Goal: Task Accomplishment & Management: Complete application form

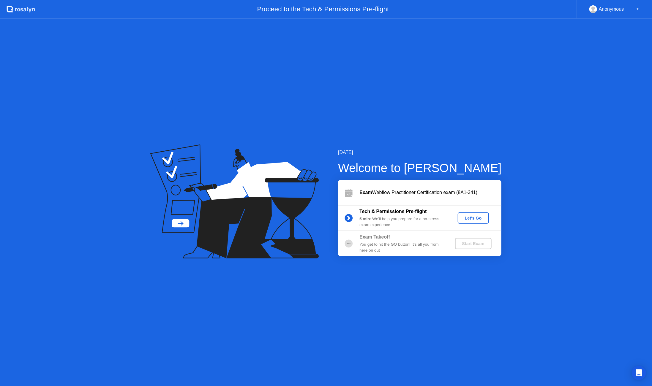
click at [478, 220] on div "Let's Go" at bounding box center [473, 218] width 26 height 5
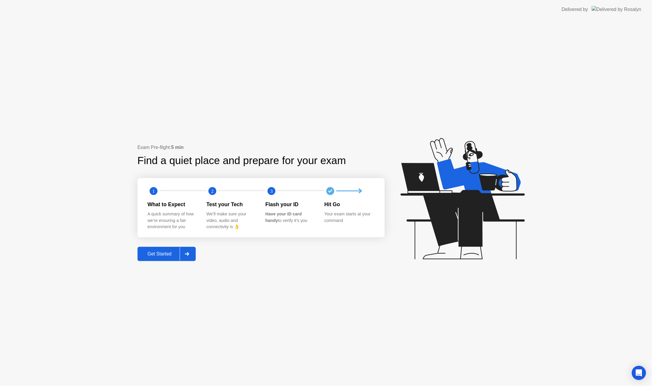
click at [180, 252] on div "Get Started" at bounding box center [159, 254] width 41 height 5
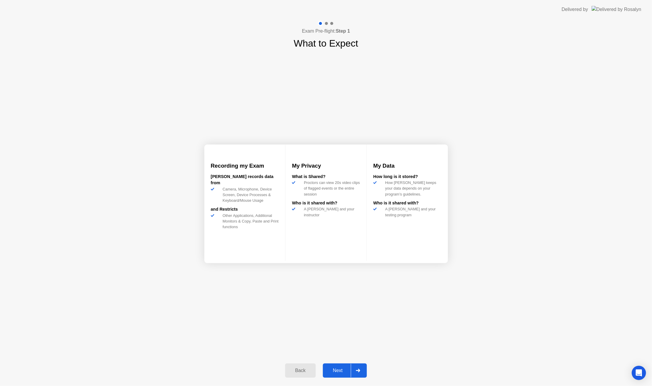
click at [340, 369] on div "Next" at bounding box center [338, 370] width 26 height 5
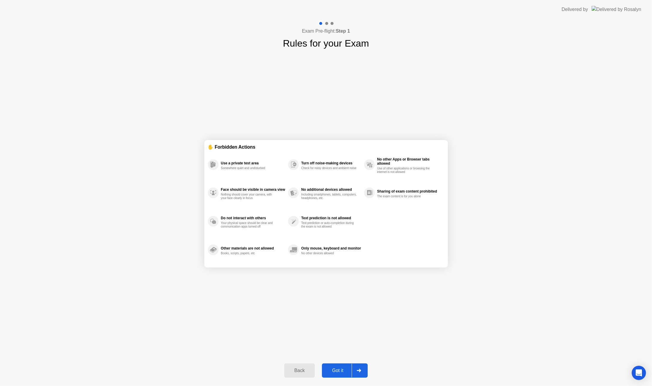
click at [158, 202] on div "Exam Pre-flight: Step 1 Rules for your Exam ✋ Forbidden Actions Use a private t…" at bounding box center [326, 202] width 652 height 367
click at [340, 374] on button "Got it" at bounding box center [345, 371] width 46 height 14
select select "**********"
select select "*******"
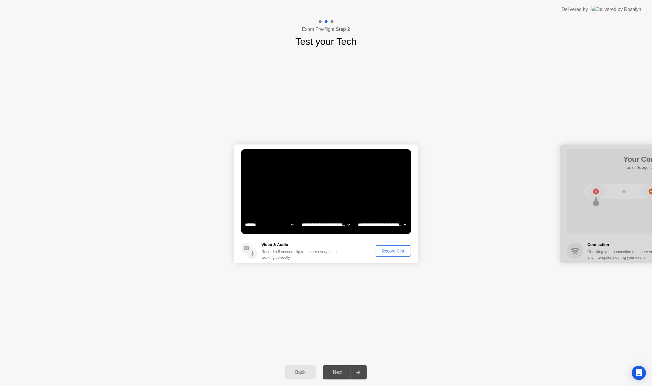
drag, startPoint x: 587, startPoint y: 243, endPoint x: 564, endPoint y: 242, distance: 22.9
click at [564, 242] on div at bounding box center [652, 204] width 184 height 119
click at [405, 250] on div "Record Clip" at bounding box center [393, 251] width 32 height 5
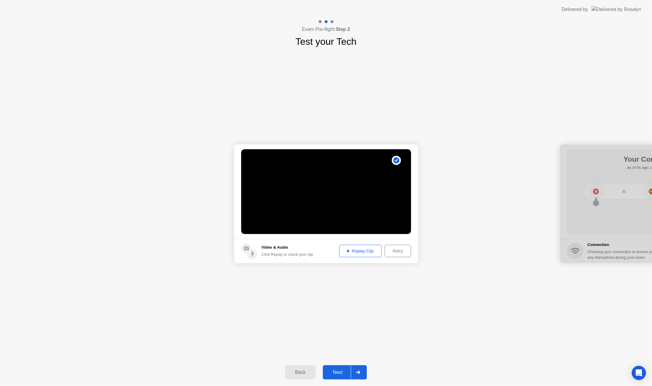
click at [343, 372] on div "Next" at bounding box center [338, 372] width 26 height 5
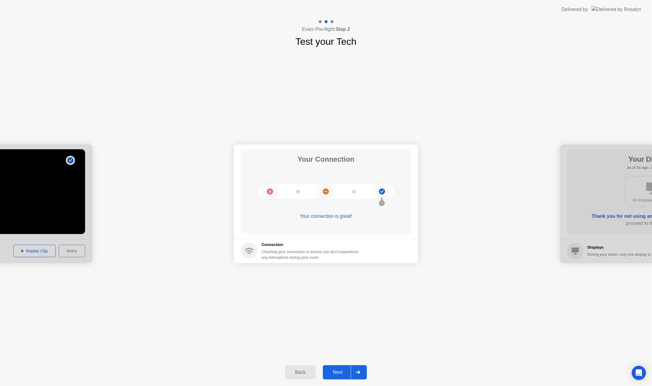
click at [343, 369] on button "Next" at bounding box center [345, 373] width 44 height 14
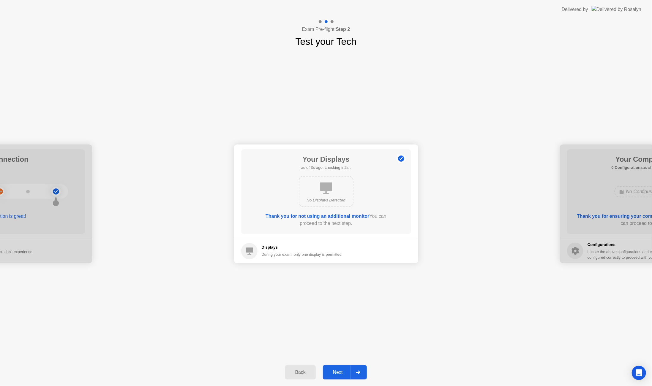
click at [340, 369] on button "Next" at bounding box center [345, 373] width 44 height 14
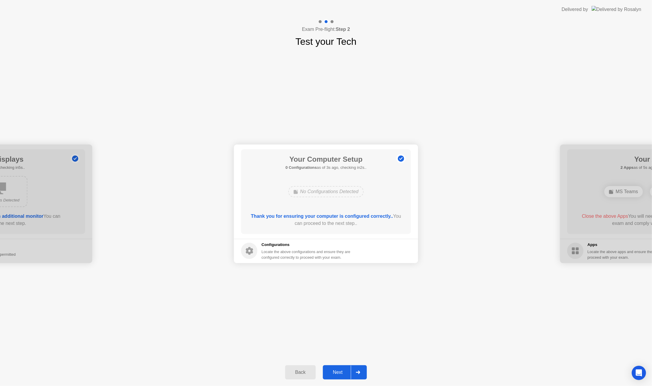
click at [342, 374] on div "Next" at bounding box center [338, 372] width 26 height 5
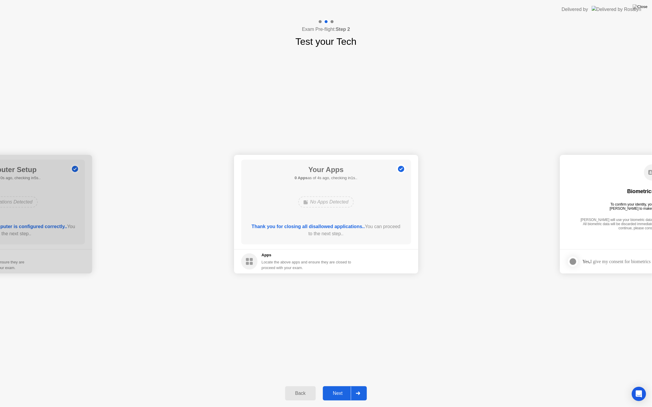
click at [341, 386] on div "Next" at bounding box center [338, 393] width 26 height 5
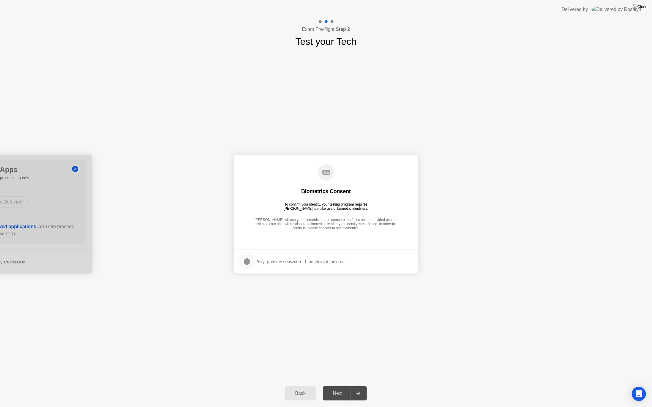
click at [250, 265] on div at bounding box center [246, 261] width 7 height 7
click at [341, 386] on div "Next" at bounding box center [338, 393] width 26 height 5
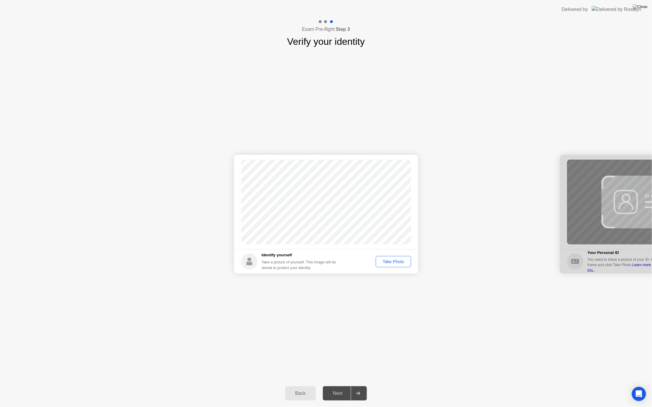
click at [398, 263] on div "Take Photo" at bounding box center [393, 262] width 31 height 5
click at [336, 386] on div "Next" at bounding box center [338, 393] width 26 height 5
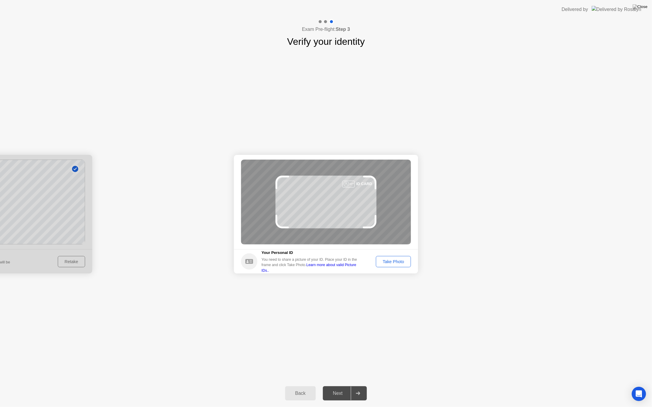
click at [398, 261] on div "Take Photo" at bounding box center [393, 262] width 31 height 5
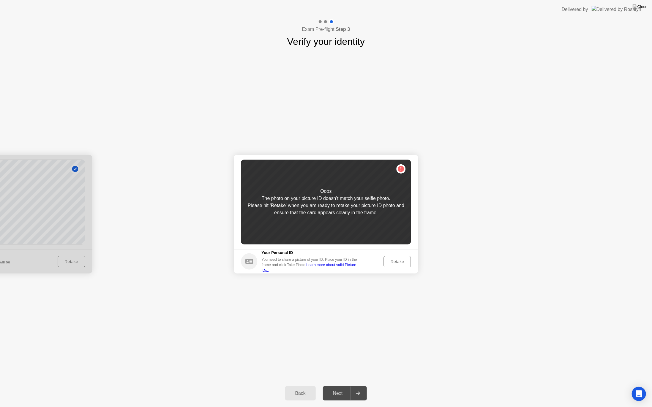
click at [398, 261] on div "Retake" at bounding box center [397, 262] width 23 height 5
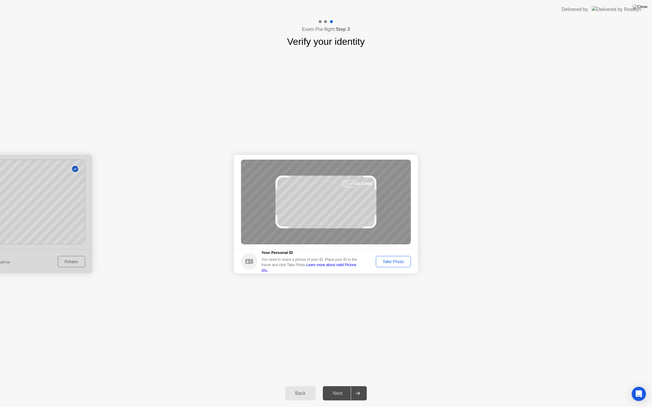
click at [398, 260] on div "Take Photo" at bounding box center [393, 262] width 31 height 5
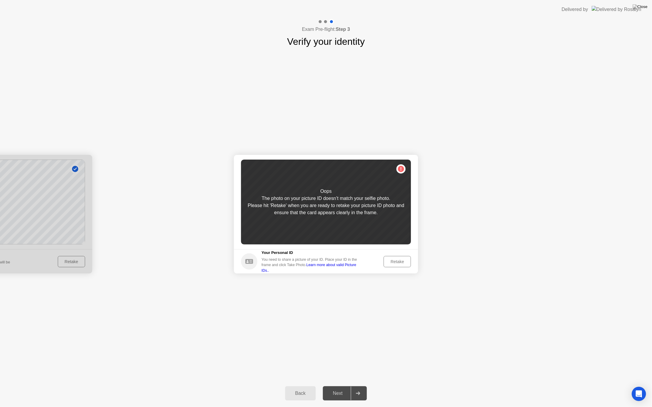
click at [307, 386] on div "Back" at bounding box center [300, 393] width 27 height 5
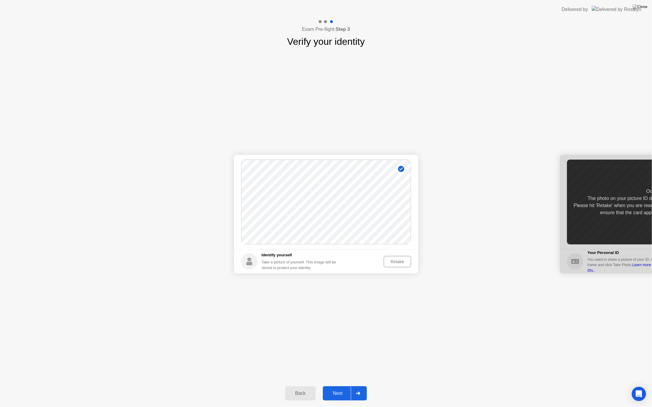
click at [402, 263] on div "Retake" at bounding box center [397, 262] width 23 height 5
click at [402, 263] on div "Take Photo" at bounding box center [393, 262] width 31 height 5
click at [336, 386] on button "Next" at bounding box center [345, 394] width 44 height 14
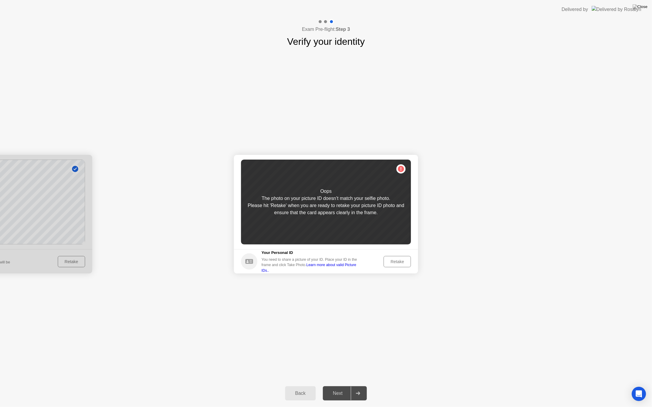
click at [397, 264] on div "Retake" at bounding box center [397, 262] width 23 height 5
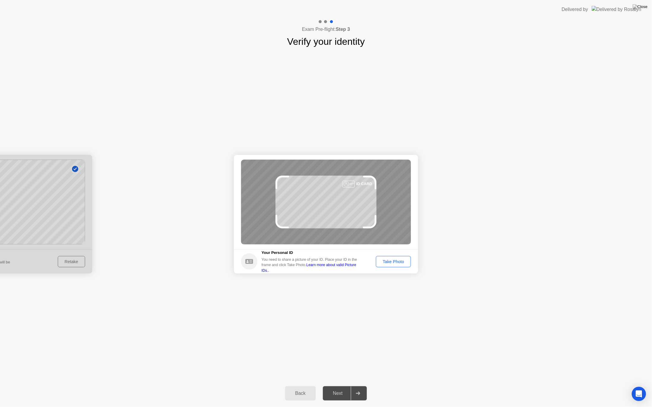
click at [397, 264] on div "Take Photo" at bounding box center [393, 262] width 31 height 5
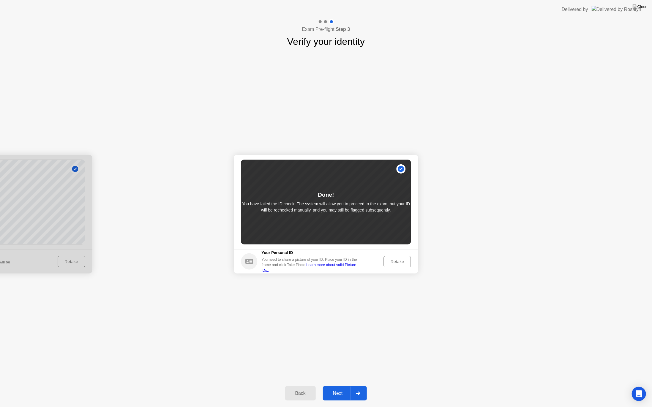
click at [341, 386] on div "Next" at bounding box center [338, 393] width 26 height 5
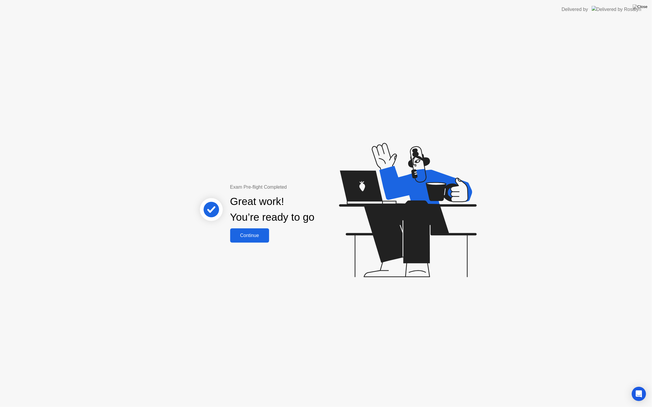
click at [251, 237] on div "Continue" at bounding box center [249, 235] width 35 height 5
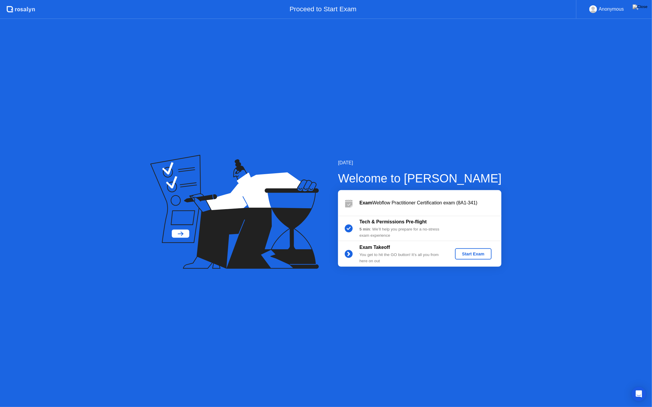
click at [474, 255] on div "Start Exam" at bounding box center [473, 254] width 32 height 5
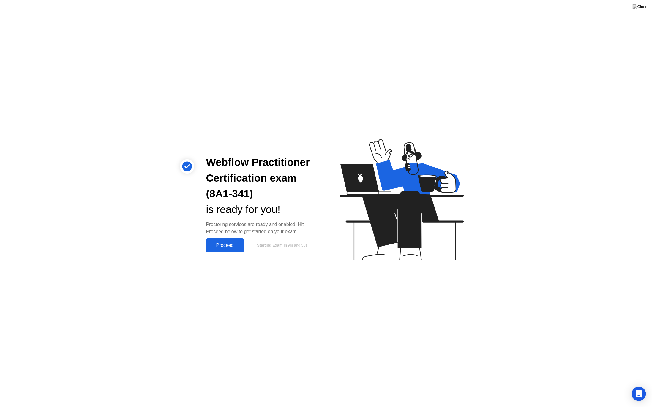
click at [228, 246] on div "Proceed" at bounding box center [225, 245] width 34 height 5
